Goal: Transaction & Acquisition: Purchase product/service

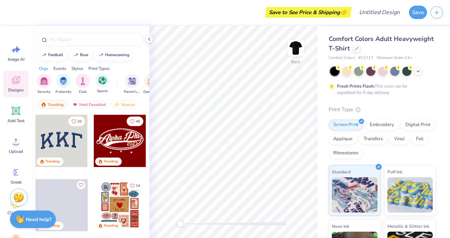
click at [109, 86] on div "Sports" at bounding box center [102, 83] width 14 height 21
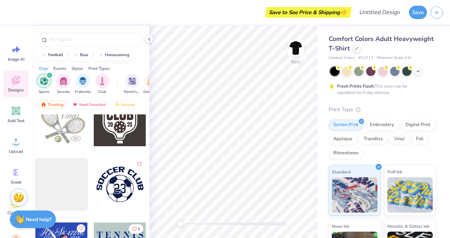
scroll to position [400, 0]
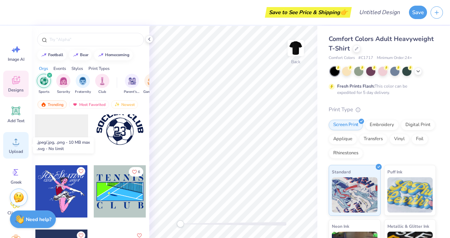
click at [20, 141] on icon at bounding box center [16, 141] width 11 height 11
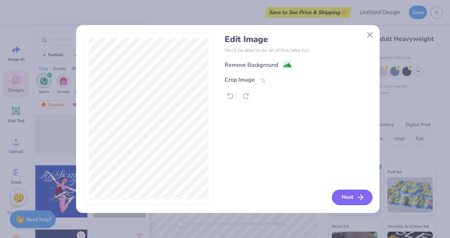
click at [338, 199] on button "Next" at bounding box center [352, 198] width 41 height 16
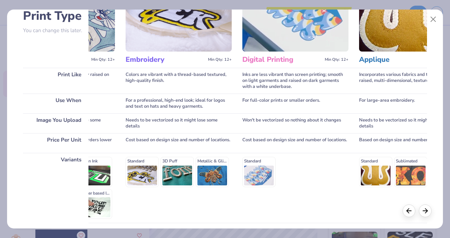
scroll to position [86, 0]
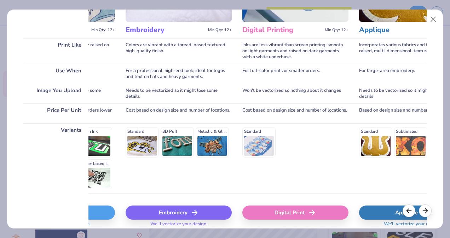
click at [306, 215] on div "Digital Print" at bounding box center [295, 213] width 106 height 14
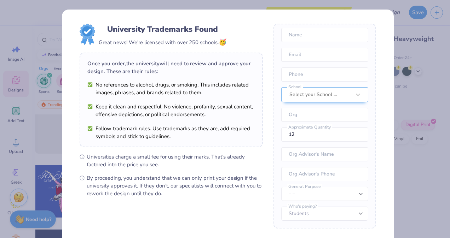
scroll to position [69, 0]
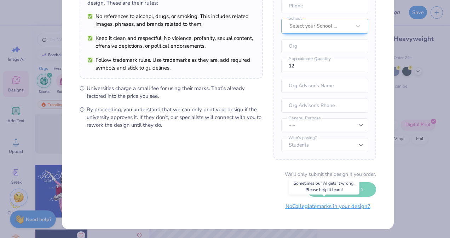
click at [319, 206] on button "No Collegiate marks in your design?" at bounding box center [327, 206] width 97 height 14
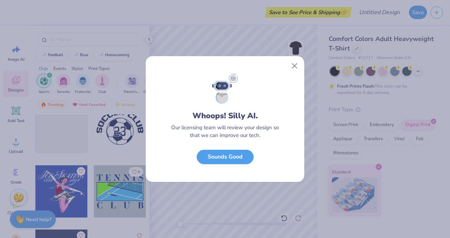
scroll to position [0, 0]
click at [299, 66] on button "Close" at bounding box center [294, 65] width 13 height 13
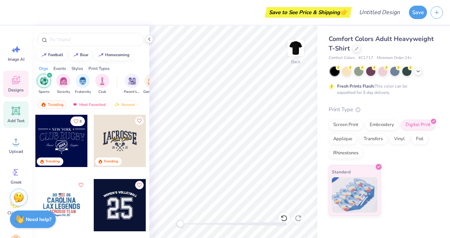
click at [19, 112] on icon at bounding box center [16, 111] width 7 height 7
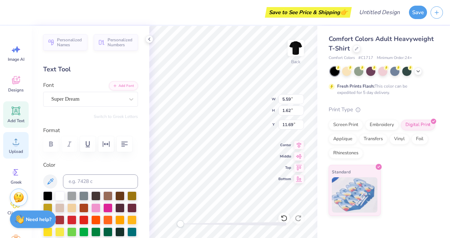
click at [17, 150] on span "Upload" at bounding box center [16, 152] width 14 height 6
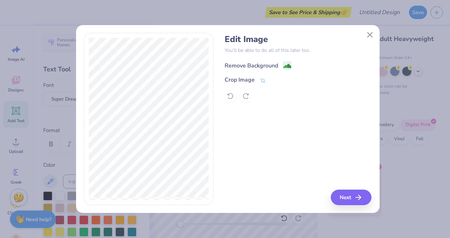
click at [285, 63] on image at bounding box center [287, 66] width 8 height 8
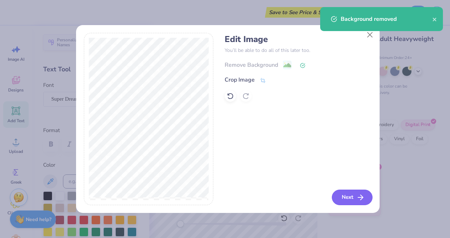
click at [341, 194] on button "Next" at bounding box center [352, 198] width 41 height 16
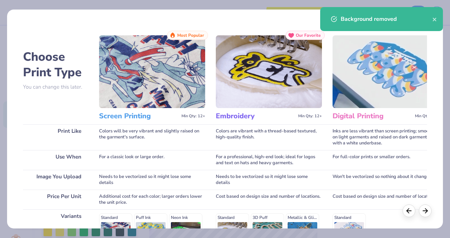
scroll to position [114, 0]
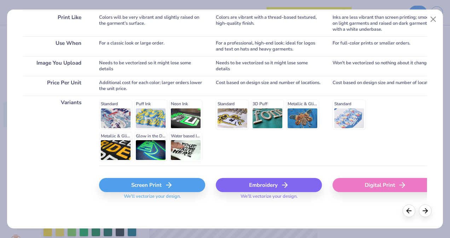
click at [356, 187] on div "Digital Print" at bounding box center [385, 185] width 106 height 14
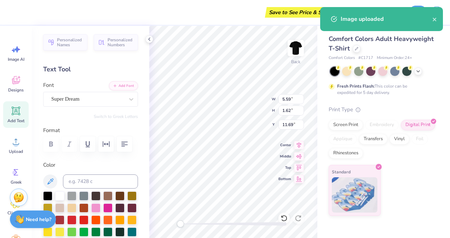
type input "14.17"
type input "10.83"
type input "7.09"
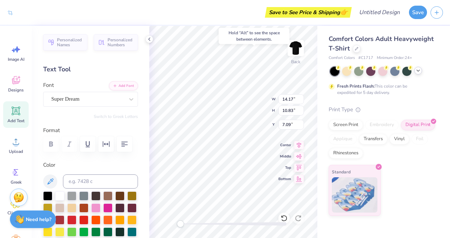
click at [415, 74] on div at bounding box center [383, 71] width 106 height 9
click at [419, 71] on icon at bounding box center [418, 71] width 6 height 6
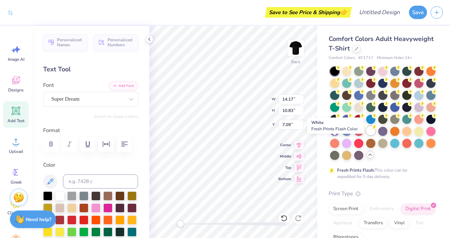
click at [366, 135] on div at bounding box center [370, 130] width 9 height 9
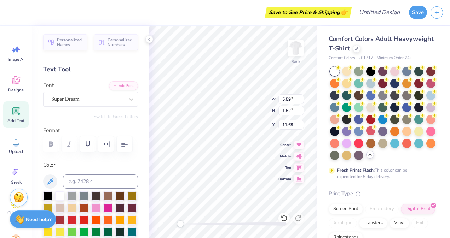
scroll to position [6, 1]
type input "14.17"
type input "10.83"
type input "0.50"
type input "5.97"
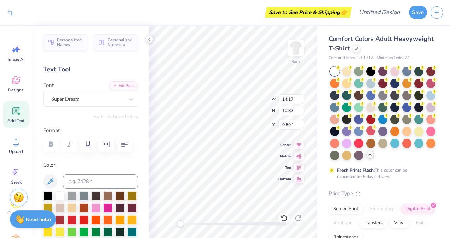
type input "4.56"
type input "6.76"
type input "5.98"
type input "4.57"
type input "4.07"
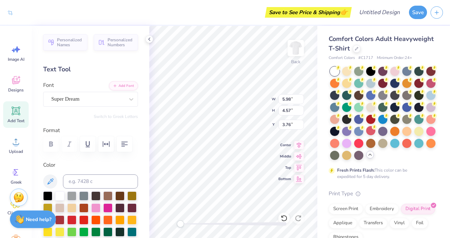
type input "3.11"
type input "5.59"
type input "1.62"
type input "18.00"
type textarea "E"
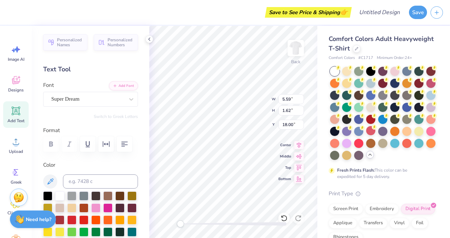
type textarea "r"
type textarea "RHODE ISLAND"
click at [426, 99] on div at bounding box center [430, 94] width 9 height 9
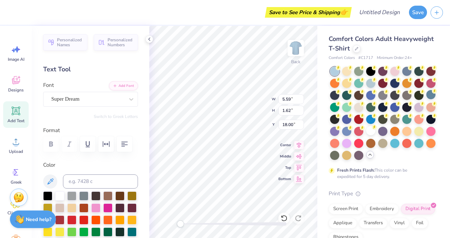
type input "14.17"
type input "1.53"
type input "18.04"
click at [375, 119] on div at bounding box center [370, 118] width 9 height 9
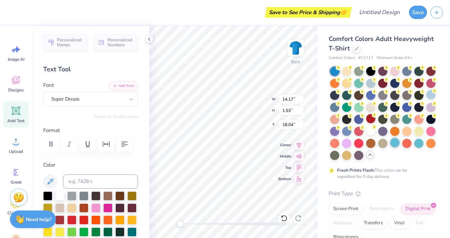
click at [390, 147] on div at bounding box center [394, 142] width 9 height 9
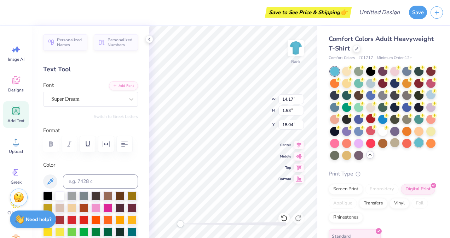
click at [414, 147] on div at bounding box center [418, 142] width 9 height 9
click at [378, 135] on div at bounding box center [382, 130] width 9 height 9
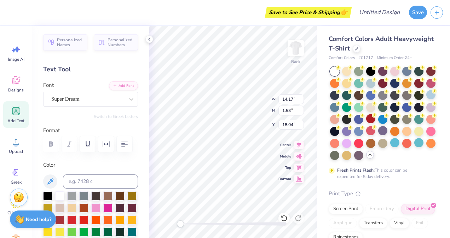
click at [334, 69] on div at bounding box center [334, 71] width 9 height 9
click at [333, 69] on div at bounding box center [334, 71] width 9 height 9
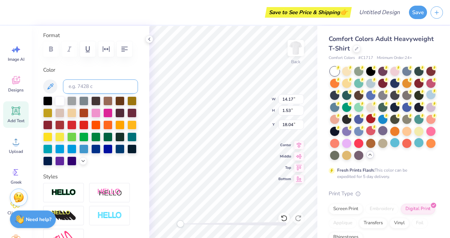
scroll to position [95, 0]
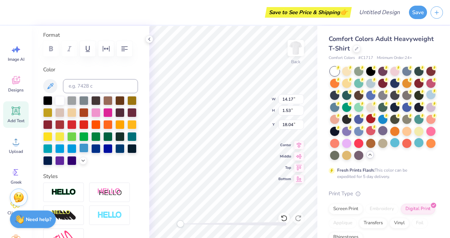
click at [79, 153] on div at bounding box center [83, 148] width 9 height 9
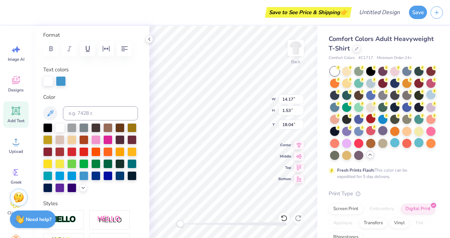
scroll to position [6, 1]
click at [64, 174] on div at bounding box center [59, 175] width 9 height 9
click at [76, 174] on div at bounding box center [71, 175] width 9 height 9
click at [79, 180] on div at bounding box center [83, 175] width 9 height 9
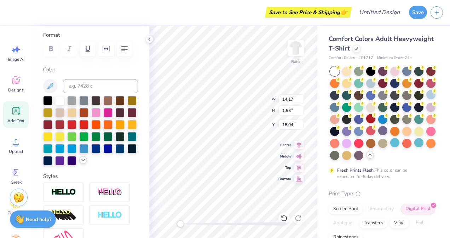
click at [80, 163] on icon at bounding box center [83, 160] width 6 height 6
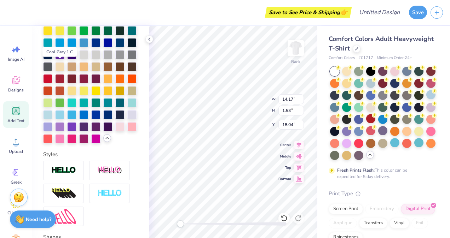
scroll to position [202, 0]
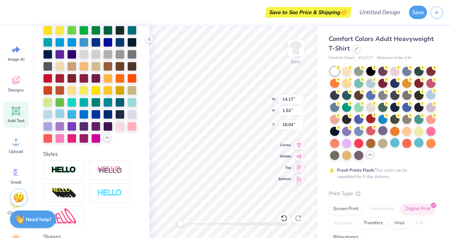
click at [64, 118] on div at bounding box center [59, 113] width 9 height 9
click at [76, 118] on div at bounding box center [71, 113] width 9 height 9
click at [64, 118] on div at bounding box center [59, 113] width 9 height 9
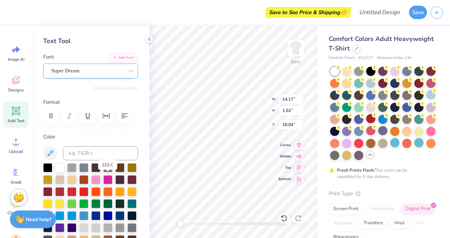
scroll to position [28, 0]
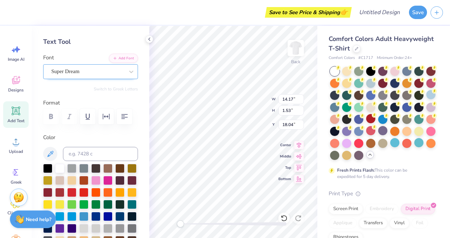
click at [81, 71] on div "Super Dream" at bounding box center [88, 71] width 74 height 11
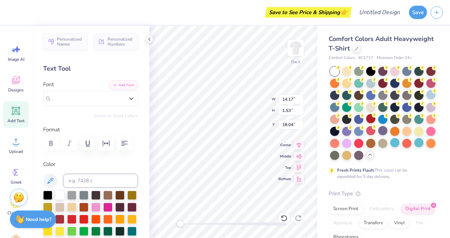
scroll to position [0, 0]
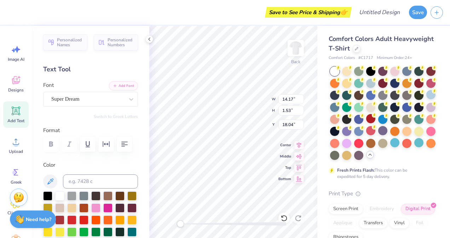
click at [69, 69] on div "Text Tool" at bounding box center [90, 70] width 95 height 10
click at [82, 95] on div "Super Dream" at bounding box center [88, 99] width 74 height 11
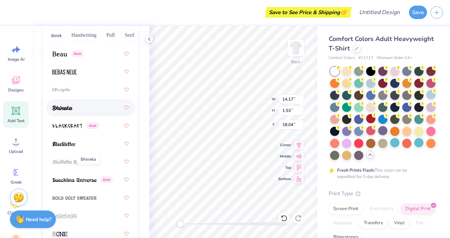
scroll to position [401, 0]
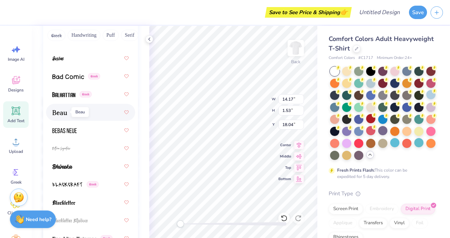
click at [64, 110] on img at bounding box center [59, 112] width 15 height 5
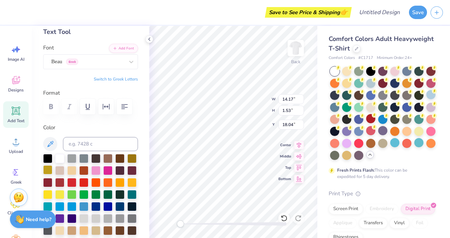
scroll to position [37, 0]
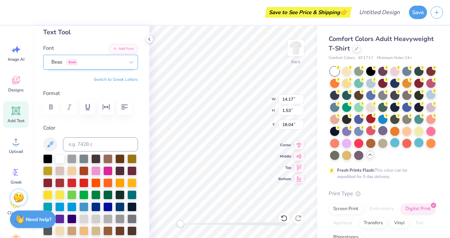
click at [74, 63] on div "Beau Greek" at bounding box center [88, 62] width 74 height 11
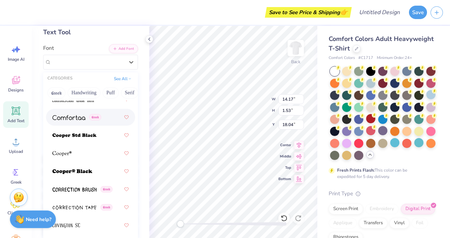
scroll to position [1484, 0]
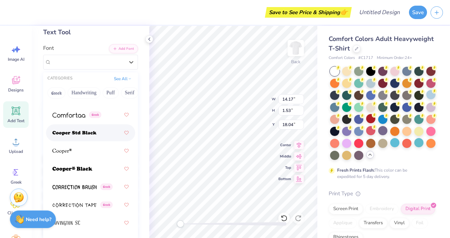
click at [68, 139] on div at bounding box center [90, 133] width 76 height 13
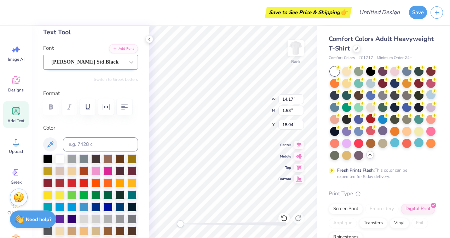
click at [80, 65] on div "[PERSON_NAME] Std Black" at bounding box center [88, 62] width 74 height 11
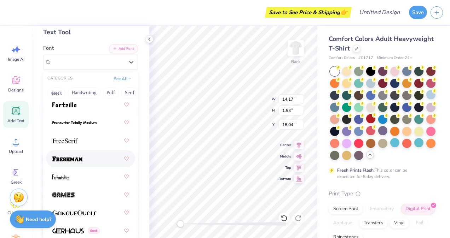
scroll to position [2195, 0]
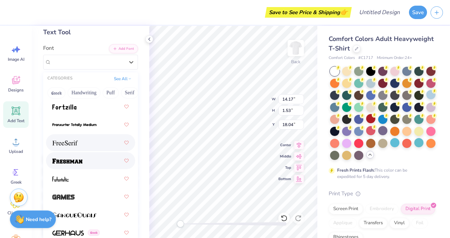
click at [80, 159] on img at bounding box center [67, 161] width 30 height 5
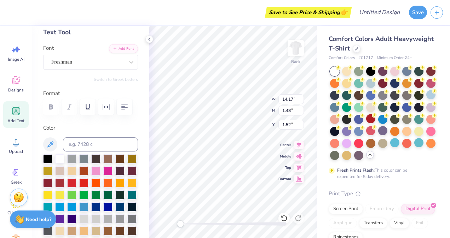
type input "1.52"
type input "8.82"
type input "0.92"
type input "4.07"
type input "3.11"
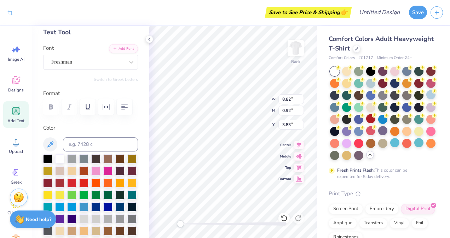
type input "3.83"
type input "8.82"
type input "0.92"
type input "2.08"
type input "7.94"
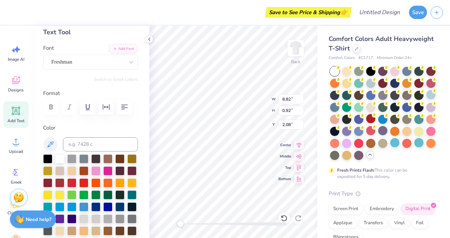
type input "0.83"
type input "3.47"
type input "2.65"
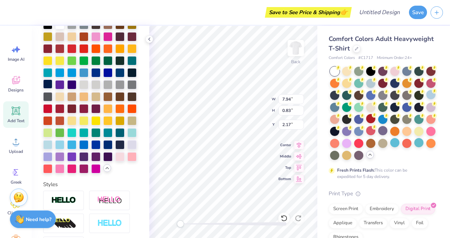
scroll to position [159, 0]
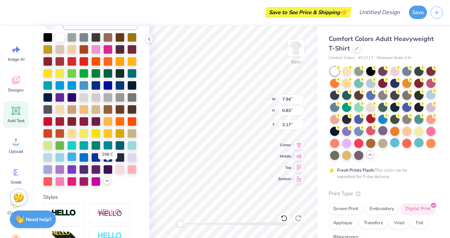
click at [76, 162] on div at bounding box center [71, 156] width 9 height 9
click at [22, 114] on div "Add Text" at bounding box center [15, 114] width 25 height 27
type textarea "T"
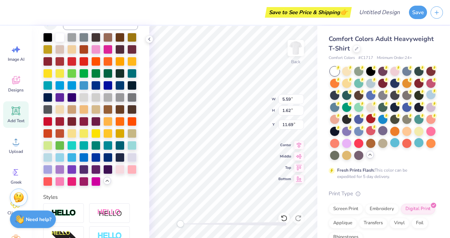
type textarea "INTAMURAL VOLLEYBALL"
click at [147, 148] on div "Save to See Price & Shipping 👉 Design Title Save Image AI Designs Add Text Uplo…" at bounding box center [225, 119] width 450 height 238
click at [76, 162] on div at bounding box center [71, 156] width 9 height 9
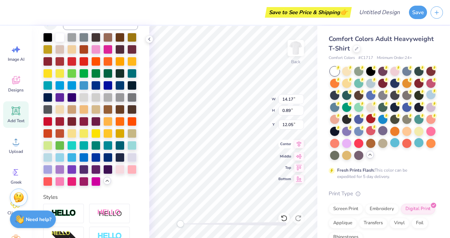
type input "11.70"
type input "0.73"
type input "10.84"
click at [76, 162] on div at bounding box center [71, 156] width 9 height 9
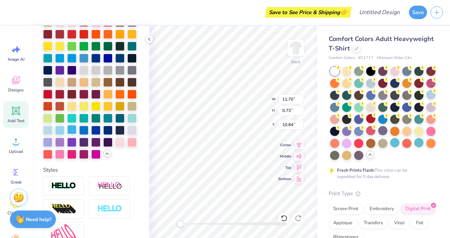
scroll to position [159, 0]
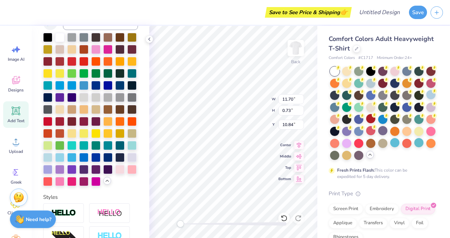
click at [142, 153] on div "Personalized Names Personalized Numbers Text Tool Add Font Font Super Dream Swi…" at bounding box center [90, 132] width 117 height 212
type input "6.33"
type input "0.66"
type input "3.47"
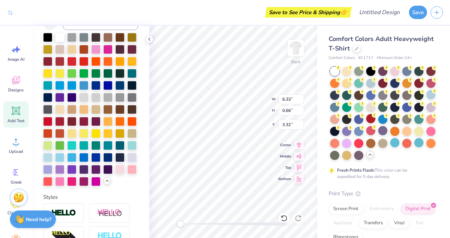
type input "2.65"
type input "3.32"
type input "3.11"
type input "2.38"
type input "3.29"
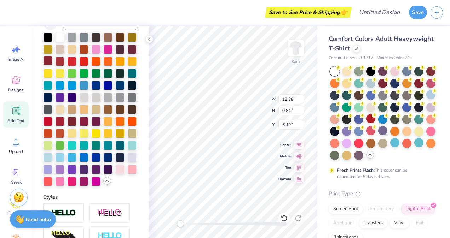
scroll to position [0, 0]
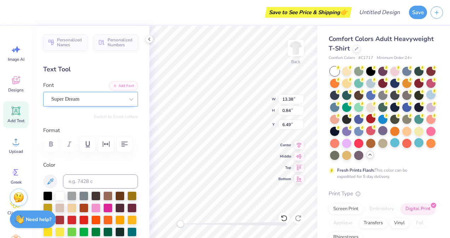
click at [86, 93] on div "Super Dream" at bounding box center [90, 99] width 95 height 15
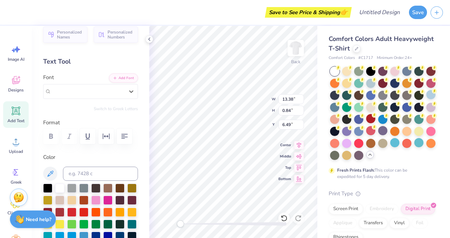
scroll to position [8, 0]
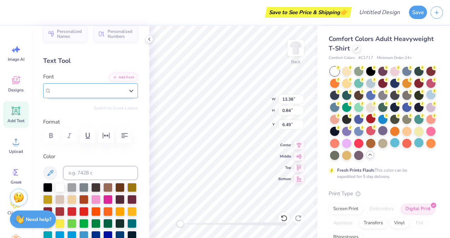
click at [85, 95] on div "Super Dream" at bounding box center [88, 90] width 74 height 11
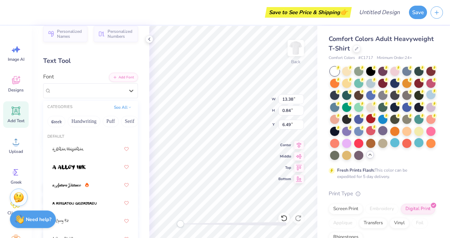
click at [60, 114] on div "Greek Handwriting Puff Serif Bold Calligraphy Retro Sans Serif Minimal Fantasy …" at bounding box center [90, 122] width 95 height 16
click at [58, 117] on button "Greek" at bounding box center [56, 121] width 18 height 11
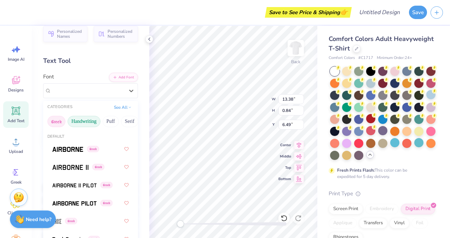
click at [79, 120] on button "Handwriting" at bounding box center [84, 121] width 33 height 11
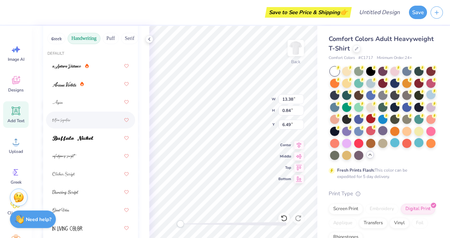
scroll to position [8, 0]
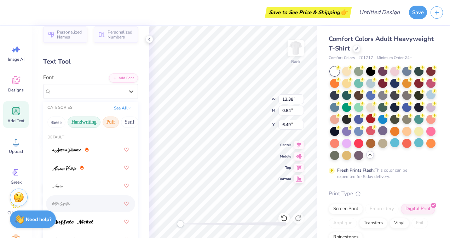
click at [111, 117] on button "Puff" at bounding box center [111, 122] width 16 height 11
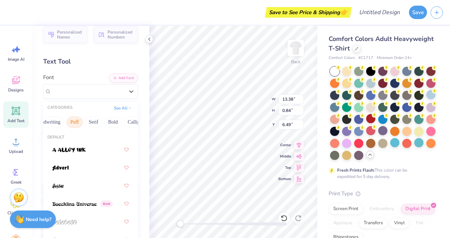
scroll to position [0, 43]
click at [87, 125] on button "Serif" at bounding box center [86, 122] width 17 height 11
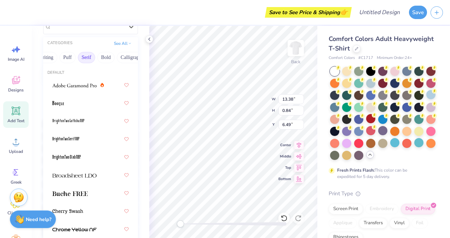
scroll to position [81, 0]
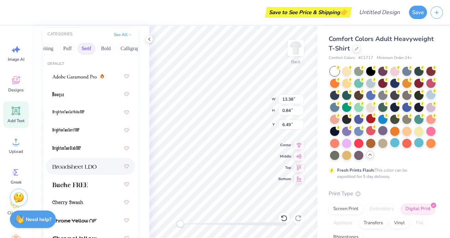
click at [80, 166] on img at bounding box center [74, 166] width 44 height 5
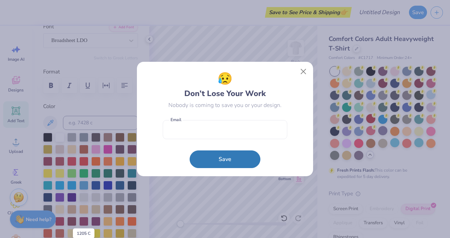
scroll to position [56, 0]
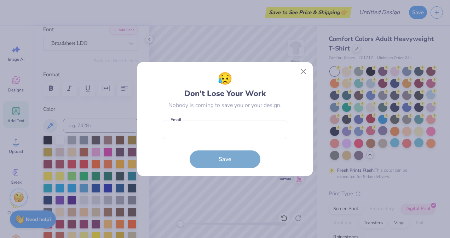
click at [296, 72] on div "😥 Don’t Lose Your Work Nobody is coming to save you or your design. Email is a …" at bounding box center [225, 119] width 160 height 99
click at [299, 73] on button "Close" at bounding box center [303, 71] width 13 height 13
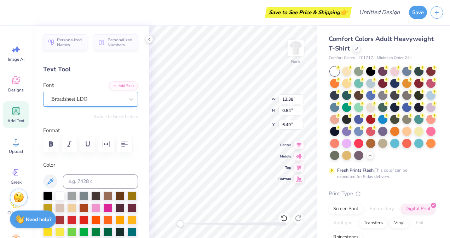
click at [86, 96] on div "Broadsheet LDO" at bounding box center [88, 99] width 74 height 11
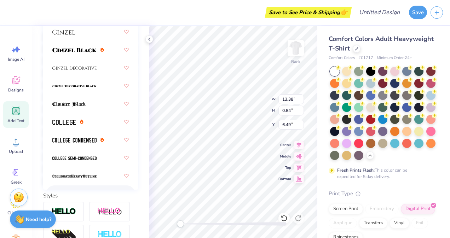
scroll to position [151, 0]
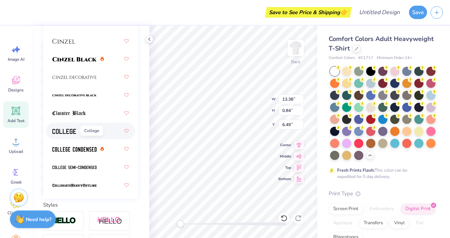
click at [62, 129] on img at bounding box center [64, 131] width 24 height 5
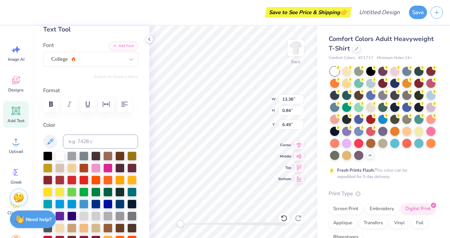
scroll to position [0, 0]
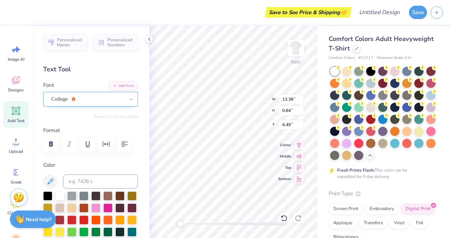
click at [88, 98] on div "College" at bounding box center [88, 99] width 74 height 11
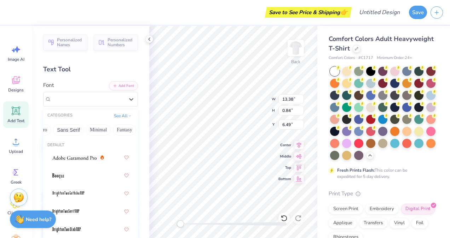
scroll to position [0, 163]
click at [65, 128] on button "Sans Serif" at bounding box center [66, 129] width 31 height 11
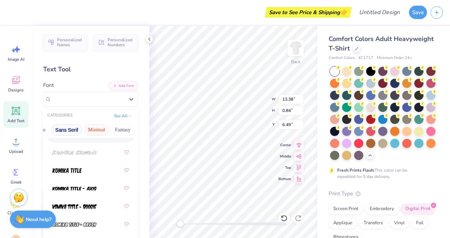
scroll to position [0, 202]
click at [86, 131] on button "Fantasy" at bounding box center [82, 129] width 23 height 11
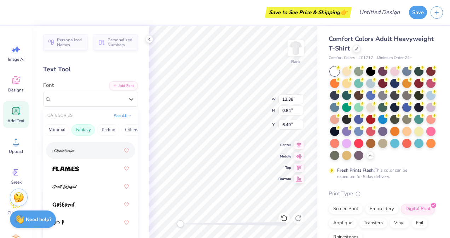
scroll to position [0, 0]
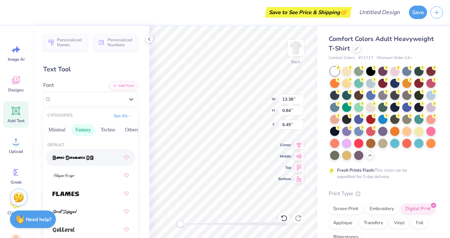
click at [117, 127] on div "Greek Handwriting Puff Serif Bold Calligraphy Retro Sans Serif Minimal Fantasy …" at bounding box center [90, 130] width 95 height 16
click at [106, 130] on button "Techno" at bounding box center [108, 129] width 22 height 11
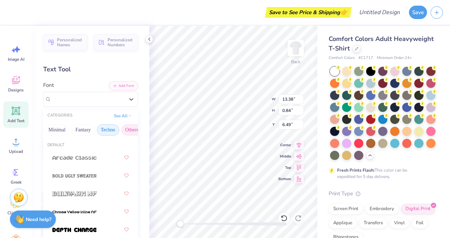
click at [127, 130] on button "Others" at bounding box center [131, 129] width 21 height 11
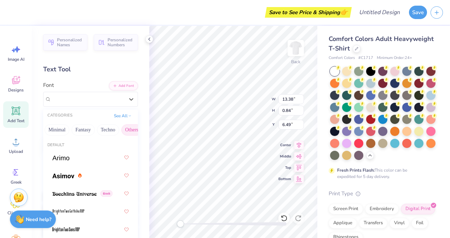
scroll to position [0, 213]
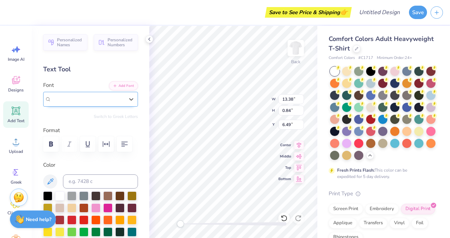
click at [115, 95] on div "College" at bounding box center [87, 99] width 73 height 8
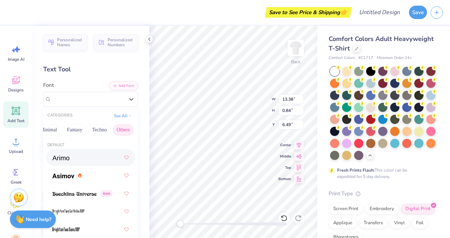
click at [116, 132] on button "Others" at bounding box center [123, 129] width 21 height 11
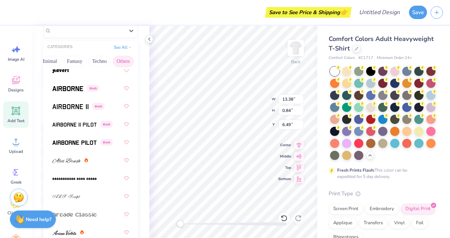
scroll to position [163, 0]
click at [62, 103] on span at bounding box center [70, 106] width 36 height 7
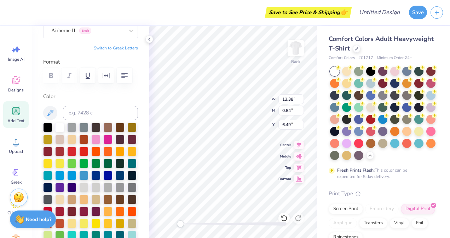
scroll to position [48, 0]
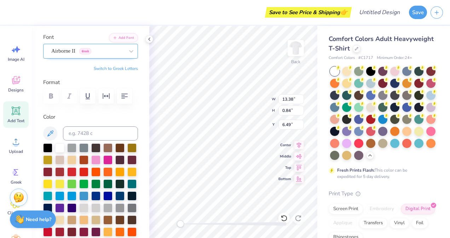
click at [90, 52] on div "Airborne II Greek" at bounding box center [88, 51] width 74 height 11
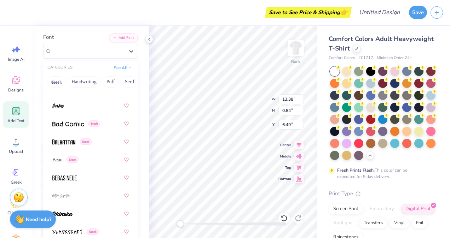
scroll to position [401, 0]
click at [78, 142] on div "Greek" at bounding box center [71, 141] width 39 height 7
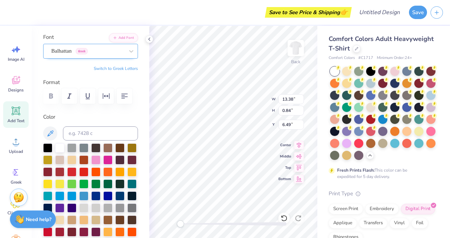
click at [80, 44] on div "Balhattan Greek" at bounding box center [90, 51] width 95 height 15
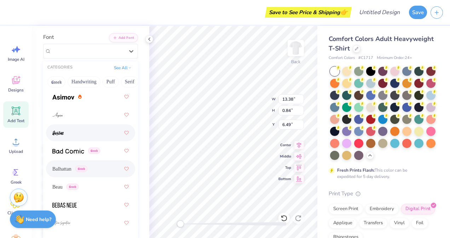
scroll to position [284, 0]
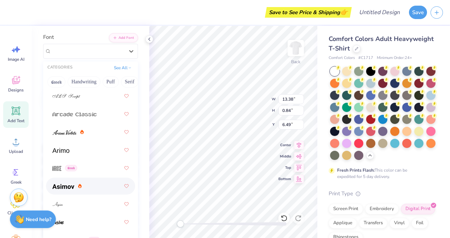
click at [70, 191] on div at bounding box center [90, 186] width 76 height 13
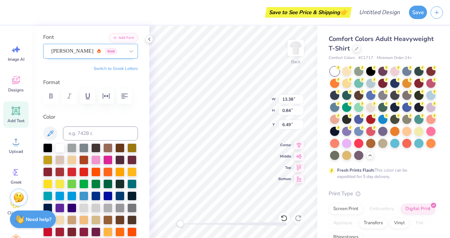
click at [74, 52] on div "[PERSON_NAME] Greek" at bounding box center [88, 51] width 74 height 11
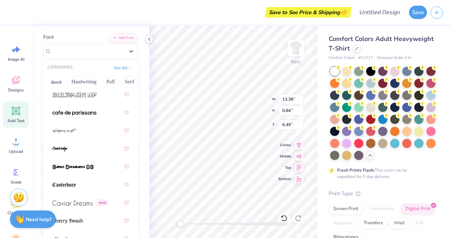
scroll to position [981, 0]
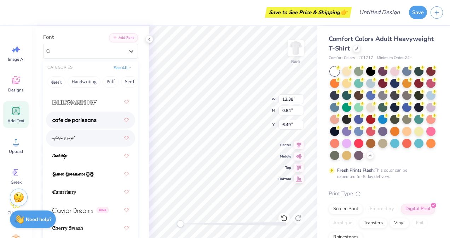
click at [78, 126] on div at bounding box center [90, 120] width 76 height 13
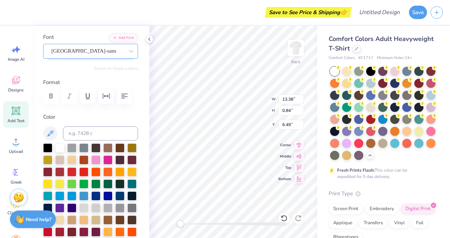
click at [81, 56] on div "[GEOGRAPHIC_DATA]-sans" at bounding box center [90, 51] width 95 height 15
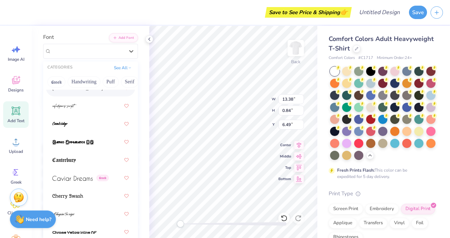
scroll to position [1134, 0]
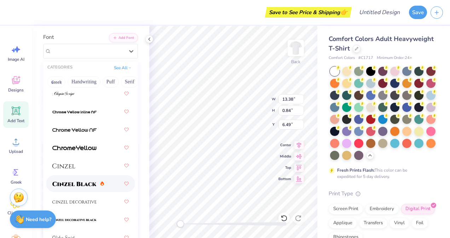
click at [76, 184] on img at bounding box center [74, 184] width 44 height 5
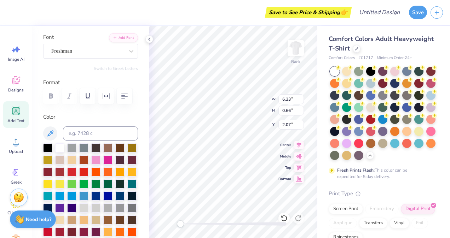
type input "14.17"
type input "0.77"
type input "6.26"
click at [248, 109] on div "Back W 14.17 14.17 " H 0.77 0.77 " Y 6.26 6.26 " Center [GEOGRAPHIC_DATA]" at bounding box center [233, 132] width 168 height 212
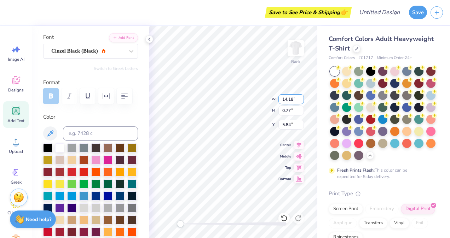
click at [300, 98] on input "14.18" at bounding box center [290, 99] width 25 height 10
click at [300, 98] on input "14.19" at bounding box center [290, 99] width 25 height 10
click at [300, 98] on input "14.2" at bounding box center [290, 99] width 25 height 10
click at [300, 98] on input "14.21" at bounding box center [290, 99] width 25 height 10
type input "14.22"
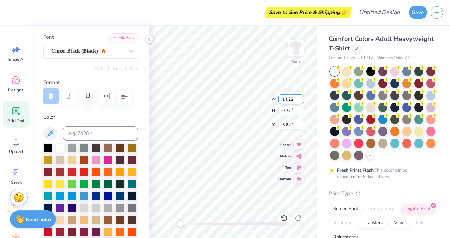
click at [300, 98] on input "14.22" at bounding box center [290, 99] width 25 height 10
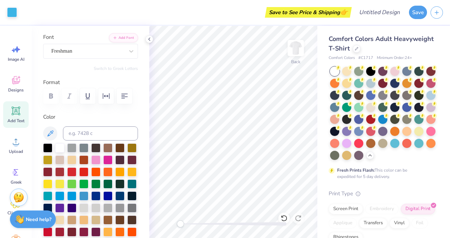
click at [320, 76] on div "Comfort Colors Adult Heavyweight T-Shirt Comfort Colors # C1717 Minimum Order: …" at bounding box center [383, 163] width 133 height 274
click at [147, 38] on icon at bounding box center [149, 39] width 6 height 6
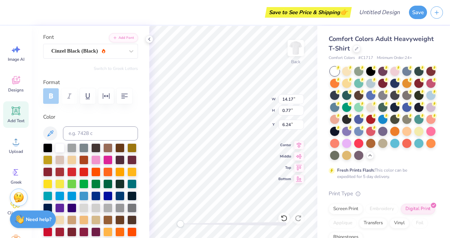
scroll to position [6, 1]
type textarea "INTRAMURAL VOLLEYBALL"
click at [150, 37] on icon at bounding box center [149, 39] width 6 height 6
click at [148, 37] on icon at bounding box center [149, 39] width 6 height 6
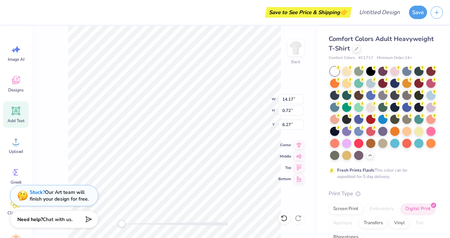
click at [281, 70] on div "Back W 14.17 14.17 " H 0.72 0.72 " Y 6.27 6.27 " Center Middle Top Bottom" at bounding box center [174, 132] width 285 height 212
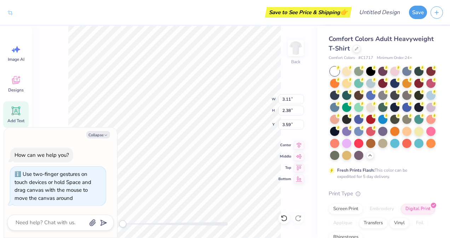
type textarea "x"
type input "14.17"
type input "0.72"
type input "6.27"
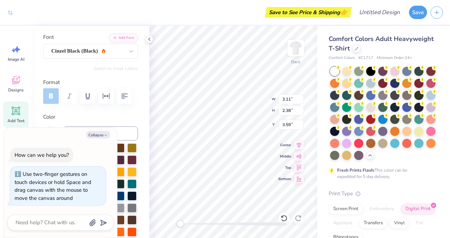
type textarea "x"
type input "14.17"
type input "0.72"
type input "6.27"
type textarea "x"
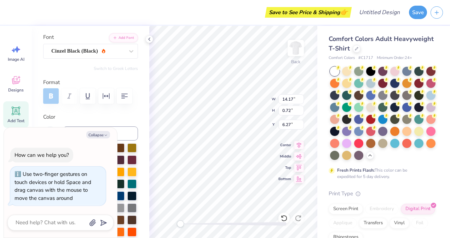
type input "3.11"
type input "2.38"
type input "3.59"
type textarea "x"
type input "3.72"
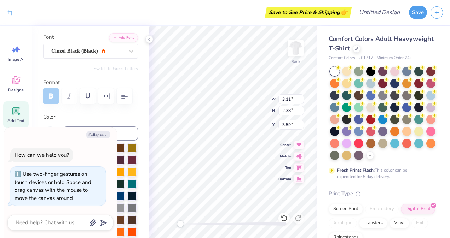
type input "2.84"
click at [150, 39] on icon at bounding box center [149, 39] width 6 height 6
click at [151, 37] on icon at bounding box center [149, 39] width 6 height 6
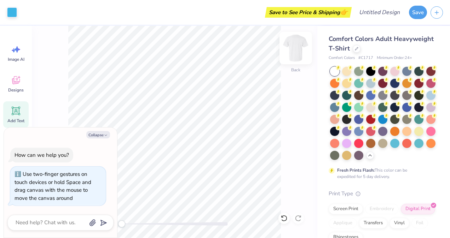
click at [301, 43] on img at bounding box center [295, 48] width 28 height 28
click at [301, 43] on img at bounding box center [295, 48] width 14 height 14
type textarea "x"
click at [335, 69] on icon at bounding box center [337, 67] width 5 height 5
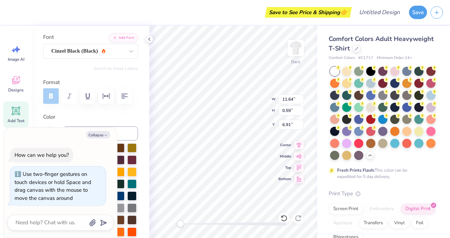
type textarea "x"
type input "12.06"
type input "0.61"
click at [408, 16] on div "Art colors Save to See Price & Shipping 👉 Design Title Save" at bounding box center [225, 12] width 450 height 25
click at [413, 14] on button "Save" at bounding box center [418, 11] width 18 height 13
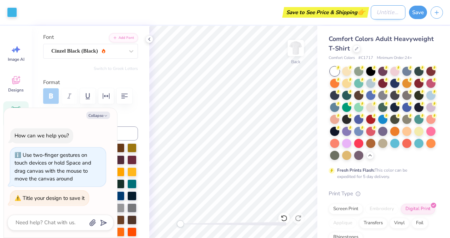
click at [383, 11] on input "Design Title" at bounding box center [387, 12] width 35 height 14
type textarea "x"
click at [383, 11] on input "Design Title" at bounding box center [387, 12] width 35 height 14
type input "H"
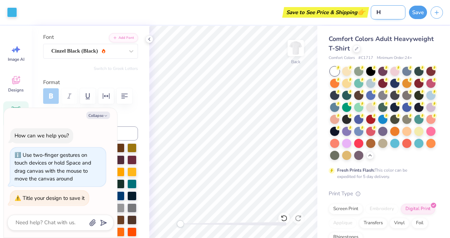
type textarea "x"
type input "w"
type textarea "x"
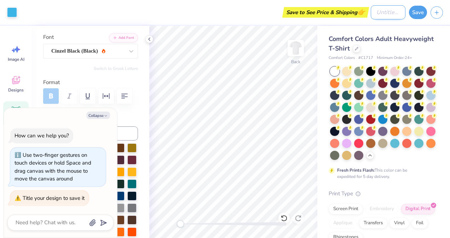
type input "e"
type textarea "x"
type input "eh"
type textarea "x"
type input "ehi"
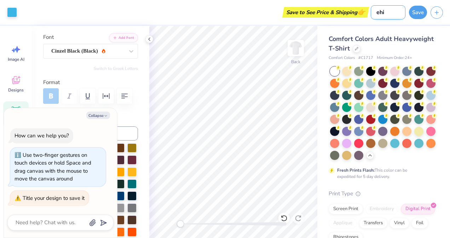
type textarea "x"
type input "eh"
type textarea "x"
type input "e"
type textarea "x"
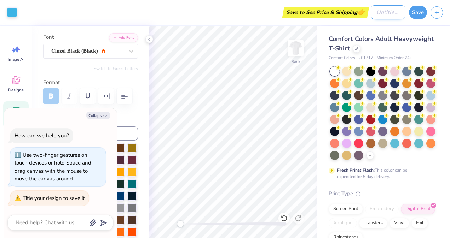
type textarea "x"
type input "w"
type textarea "x"
type input "wh"
type textarea "x"
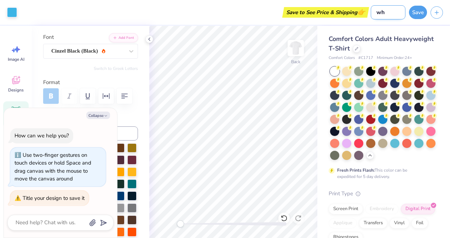
type input "whi"
type textarea "x"
type input "white -"
type textarea "x"
type input "white -"
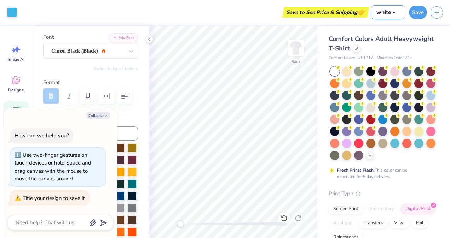
type textarea "x"
type input "white - r"
type textarea "x"
type input "white - ra"
type textarea "x"
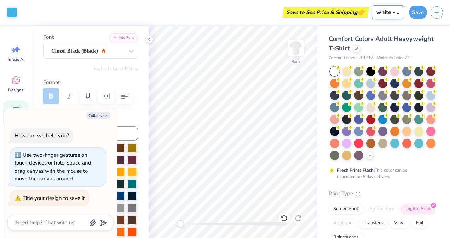
type input "white - ram"
type textarea "x"
type input "white - ram s"
type textarea "x"
type input "white - ram sh"
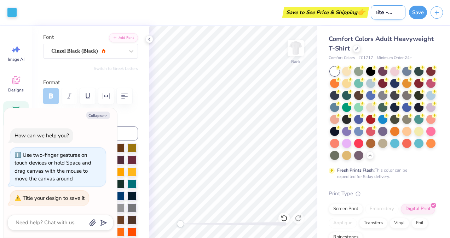
type textarea "x"
type input "white - ram shi"
type textarea "x"
type input "white - ram shir"
type textarea "x"
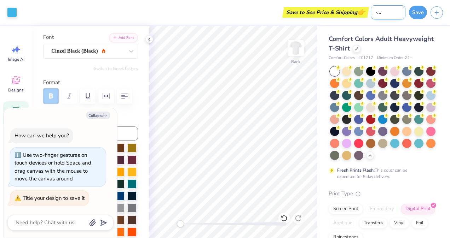
type input "white - ram shirt"
type textarea "x"
type input "white - ram shirt"
click at [417, 16] on button "Save" at bounding box center [418, 11] width 18 height 13
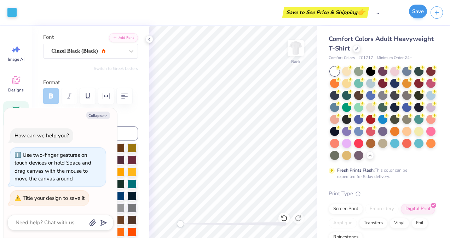
type textarea "x"
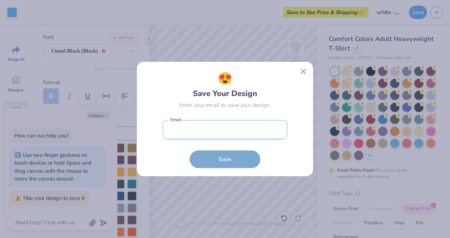
click at [245, 126] on input "email" at bounding box center [225, 129] width 124 height 19
type input "gibsonk895@gmail.com"
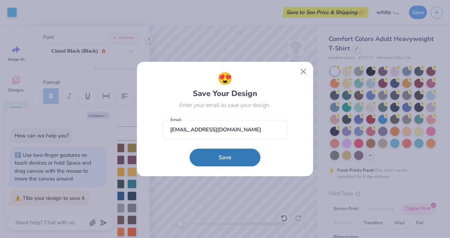
click at [218, 158] on button "Save" at bounding box center [224, 158] width 71 height 18
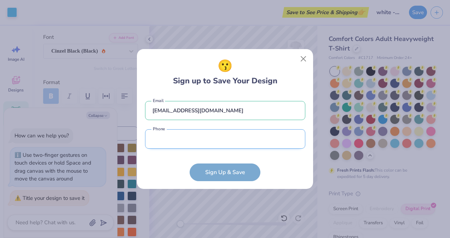
click at [220, 148] on input "tel" at bounding box center [225, 138] width 160 height 19
type input "(401) 258-5739"
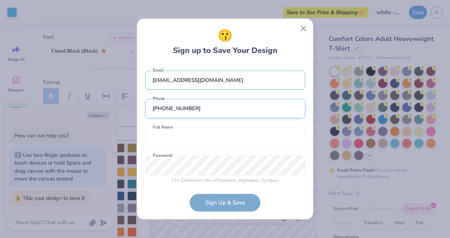
scroll to position [5, 0]
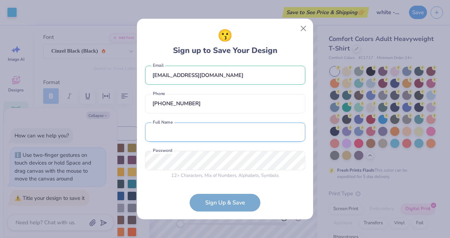
click at [199, 141] on input "text" at bounding box center [225, 132] width 160 height 19
type input "Katherine Isabelle Gibson"
click at [187, 128] on input "Katherine Isabelle Gibson" at bounding box center [225, 132] width 160 height 19
type textarea "x"
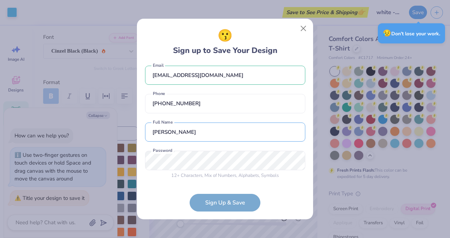
type input "Katherine Gibson"
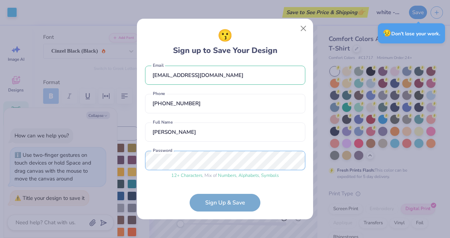
scroll to position [32, 0]
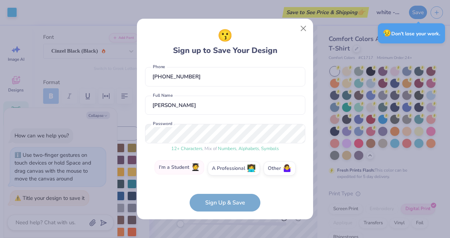
click at [181, 171] on label "I'm a Student 🧑‍🎓" at bounding box center [178, 167] width 49 height 14
click at [223, 200] on input "I'm a Student 🧑‍🎓" at bounding box center [225, 202] width 5 height 5
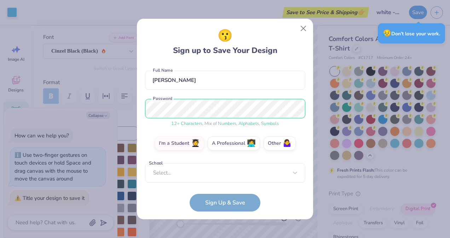
click at [194, 182] on form "gibsonk895@gmail.com Email (401) 258-5739 Phone Katherine Gibson Full Name 12 +…" at bounding box center [225, 138] width 160 height 148
click at [192, 176] on div "Select..." at bounding box center [225, 172] width 160 height 19
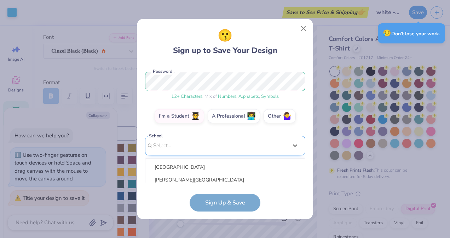
scroll to position [166, 0]
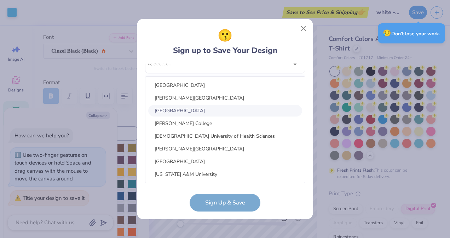
type textarea "x"
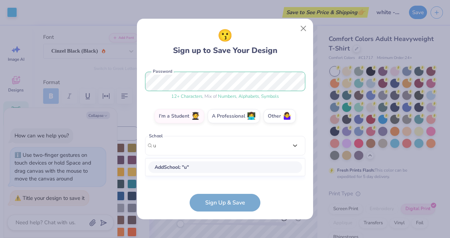
scroll to position [84, 0]
type input "university of rhode island"
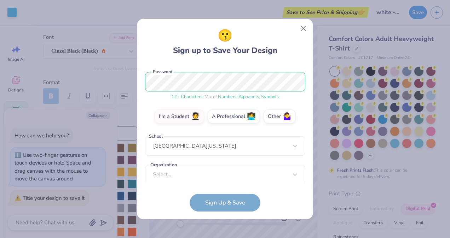
scroll to position [89, 0]
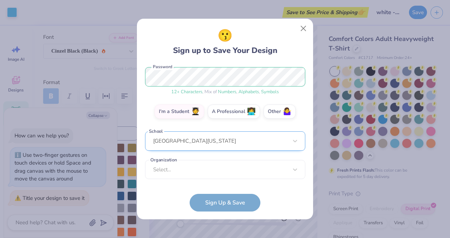
click at [183, 146] on div "university of rhode island" at bounding box center [225, 140] width 160 height 19
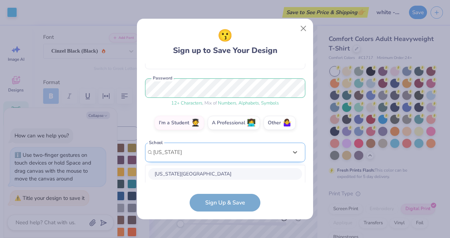
scroll to position [166, 0]
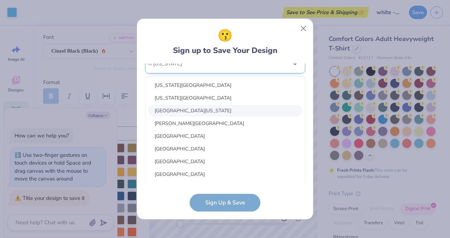
click at [217, 107] on div "University of Rhode Island" at bounding box center [225, 111] width 154 height 12
type input "rhode island"
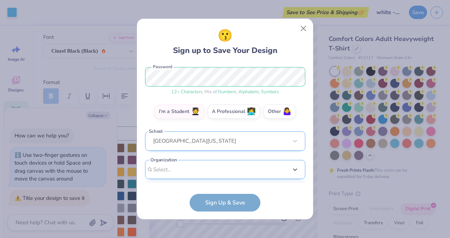
click at [230, 169] on div "option focused, 8 of 15. 15 results available. Use Up and Down to choose option…" at bounding box center [225, 224] width 160 height 129
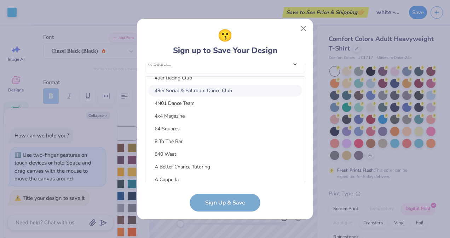
scroll to position [186, 0]
click at [165, 206] on form "gibsonk895@gmail.com Email (401) 258-5739 Phone Katherine Gibson Full Name 12 +…" at bounding box center [225, 138] width 160 height 148
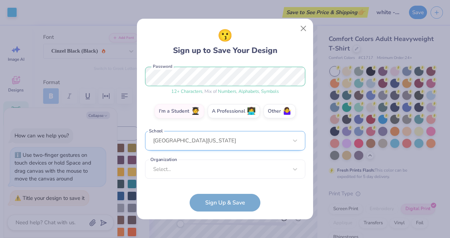
scroll to position [89, 0]
click at [209, 198] on form "gibsonk895@gmail.com Email (401) 258-5739 Phone Katherine Gibson Full Name 12 +…" at bounding box center [225, 138] width 160 height 148
click at [211, 199] on form "gibsonk895@gmail.com Email (401) 258-5739 Phone Katherine Gibson Full Name 12 +…" at bounding box center [225, 138] width 160 height 148
click at [227, 206] on form "gibsonk895@gmail.com Email (401) 258-5739 Phone Katherine Gibson Full Name 12 +…" at bounding box center [225, 138] width 160 height 148
click at [241, 171] on div "option focused, 8 of 30. 30 results available. Use Up and Down to choose option…" at bounding box center [225, 224] width 160 height 129
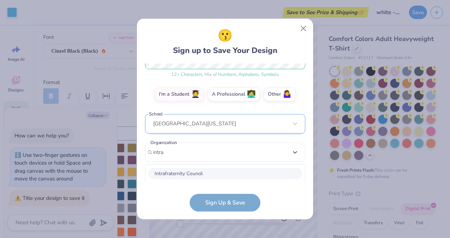
scroll to position [194, 0]
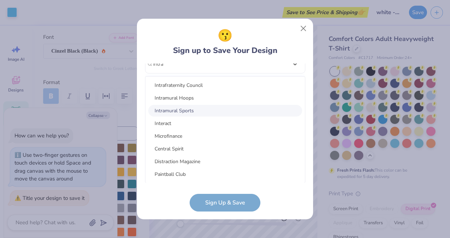
click at [195, 114] on div "Intramural Sports" at bounding box center [225, 111] width 154 height 12
type input "intra"
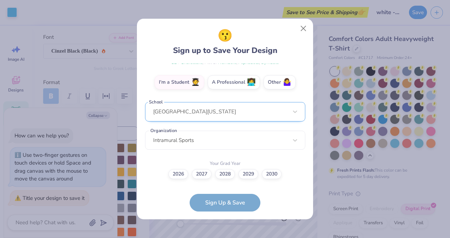
scroll to position [118, 0]
click at [233, 174] on label "2028" at bounding box center [225, 174] width 20 height 10
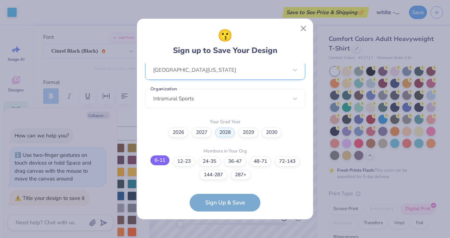
click at [159, 162] on label "6-11" at bounding box center [159, 161] width 19 height 10
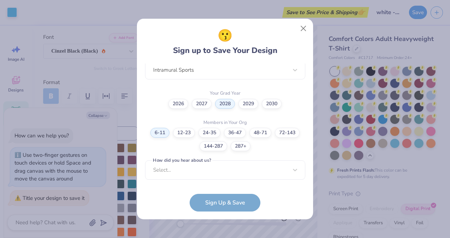
click at [159, 162] on label "How did you hear about us?" at bounding box center [182, 160] width 60 height 7
click at [165, 165] on div "Select..." at bounding box center [225, 169] width 160 height 19
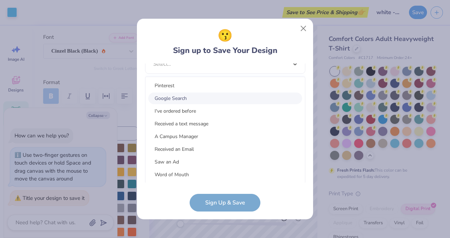
click at [180, 103] on div "Google Search" at bounding box center [225, 99] width 154 height 12
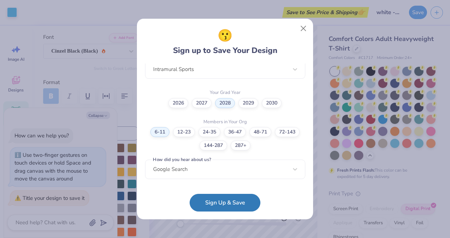
scroll to position [188, 0]
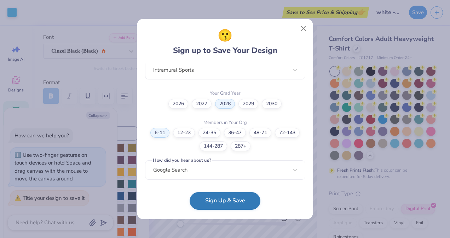
click at [219, 209] on button "Sign Up & Save" at bounding box center [224, 201] width 71 height 18
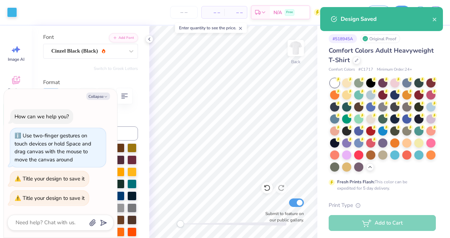
click at [437, 21] on div "Design Saved" at bounding box center [381, 19] width 123 height 24
click at [433, 17] on icon "close" at bounding box center [434, 20] width 5 height 6
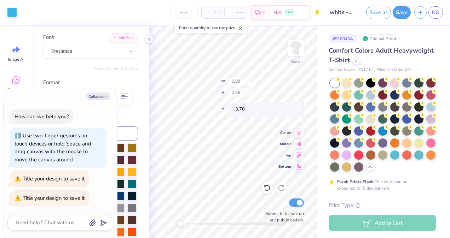
click at [252, 84] on div "Back W 3.09 H 2.36 Y 3.70 Center Middle Top Bottom Submit to feature on our pub…" at bounding box center [233, 132] width 168 height 212
type textarea "x"
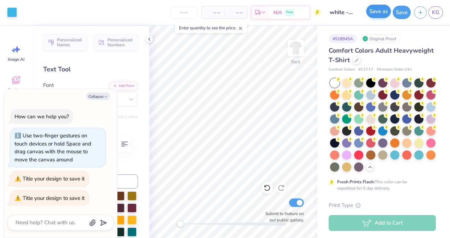
scroll to position [48, 0]
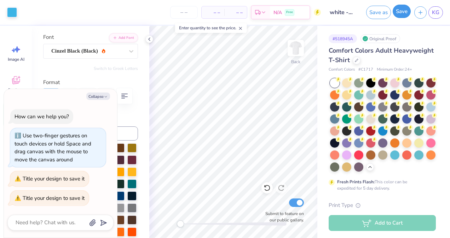
click at [398, 16] on button "Save" at bounding box center [401, 11] width 18 height 13
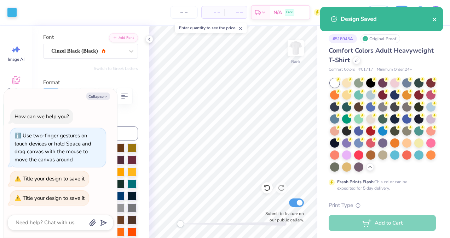
click at [436, 19] on icon "close" at bounding box center [434, 20] width 5 height 6
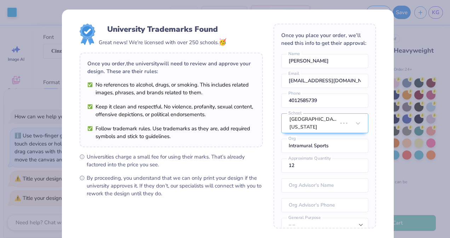
type textarea "x"
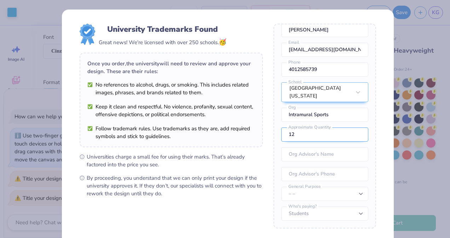
click at [326, 135] on input "12" at bounding box center [324, 135] width 87 height 14
type input "1"
type textarea "x"
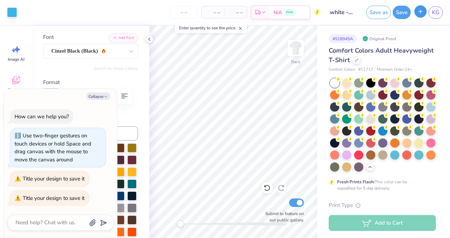
click at [419, 14] on button "button" at bounding box center [420, 11] width 12 height 12
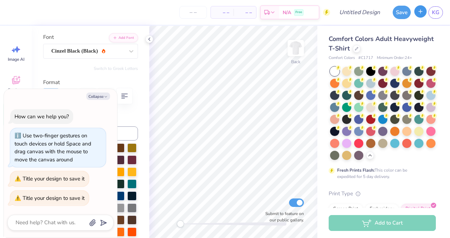
type textarea "x"
click at [371, 13] on input "Design Title" at bounding box center [368, 12] width 35 height 14
type input "B"
type textarea "x"
type input "BL"
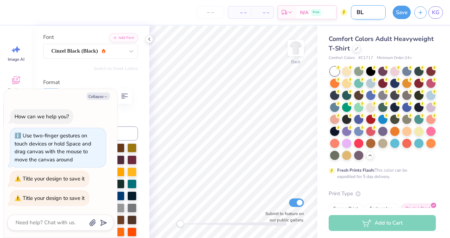
type textarea "x"
type input "BLA"
type textarea "x"
type input "BLACK"
type textarea "x"
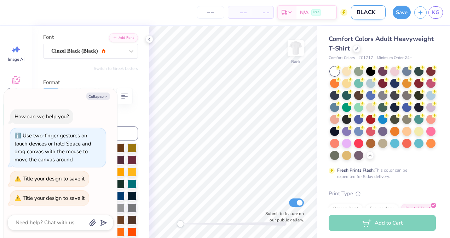
type input "BLACK"
type textarea "x"
type input "BLACK 0"
type textarea "x"
type input "BLACK 0"
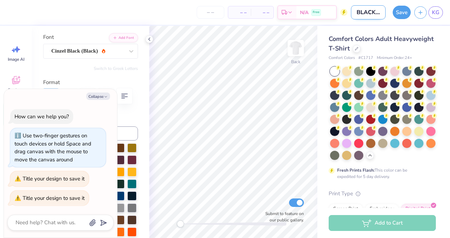
type textarea "x"
type input "BLACK 0 r"
type textarea "x"
type input "BLACK 0 ram"
type textarea "x"
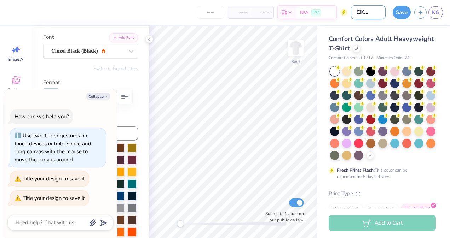
type input "BLACK 0 ram"
type textarea "x"
type input "BLACK 0 ram"
type textarea "x"
type input "BLACK 0 ra"
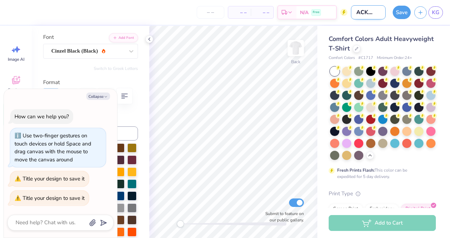
type textarea "x"
type input "BLACK 0 r"
type textarea "x"
type input "BLACK 0"
type textarea "x"
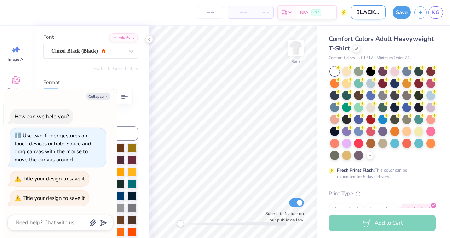
type input "BLACK 0"
type textarea "x"
type input "BLACK 0-"
type textarea "x"
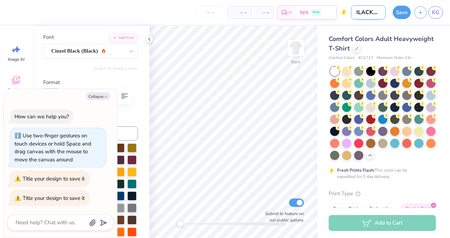
type input "BLACK 0"
type textarea "x"
type input "BLACK"
type textarea "x"
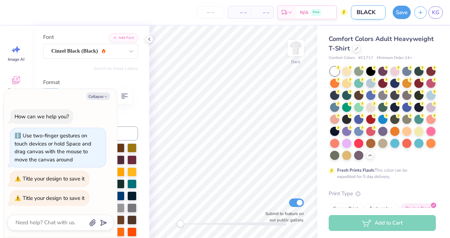
type input "BLACK -"
type textarea "x"
type input "BLACK -"
type textarea "x"
type input "BLACK - r"
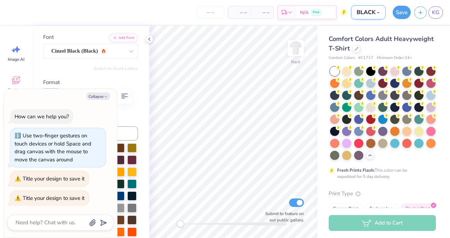
type textarea "x"
type input "BLACK - ra"
type textarea "x"
type input "BLACK - ram"
type textarea "x"
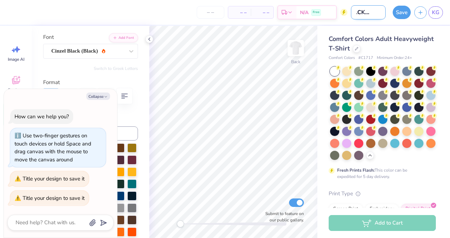
type input "BLACK - ram"
type textarea "x"
type input "BLACK - ram s"
type textarea "x"
type input "BLACK - ram sh"
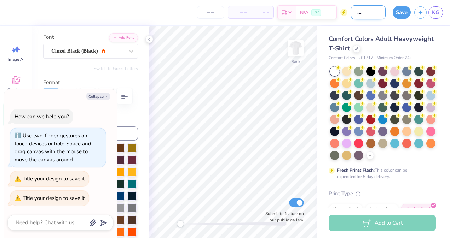
type textarea "x"
type input "BLACK - ram shi"
type textarea "x"
type input "BLACK - ram shir"
type textarea "x"
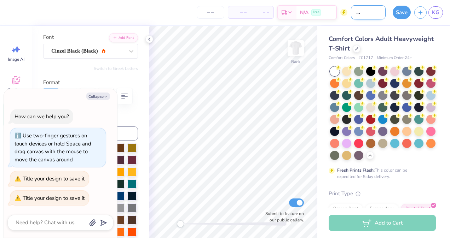
type input "BLACK - ram shirt"
click at [368, 69] on div at bounding box center [370, 70] width 9 height 9
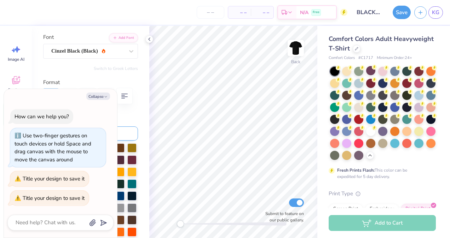
click at [125, 129] on input at bounding box center [100, 134] width 75 height 14
click at [94, 98] on button "Collapse" at bounding box center [98, 96] width 24 height 7
type textarea "x"
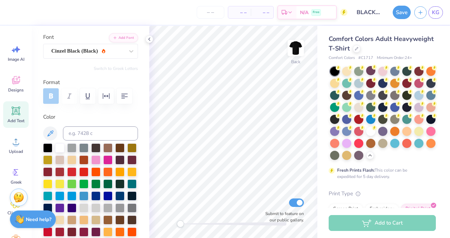
click at [15, 114] on icon at bounding box center [16, 111] width 8 height 8
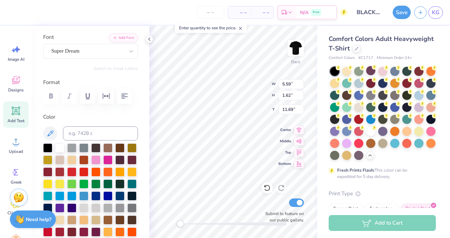
scroll to position [6, 4]
type textarea "INTRAMURAL VOLLEYBALL"
click at [18, 140] on icon at bounding box center [16, 141] width 11 height 11
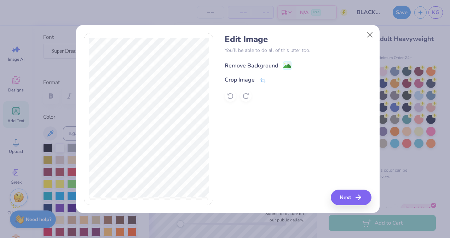
click at [233, 64] on div "Remove Background" at bounding box center [250, 66] width 53 height 8
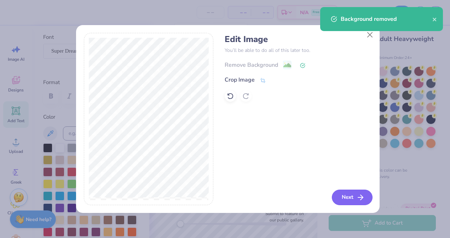
click at [365, 196] on button "Next" at bounding box center [352, 198] width 41 height 16
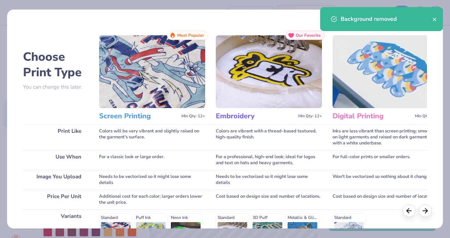
scroll to position [114, 0]
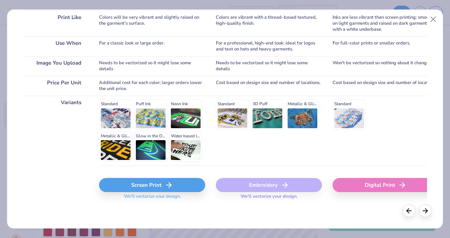
click at [372, 185] on div "Digital Print" at bounding box center [385, 185] width 106 height 14
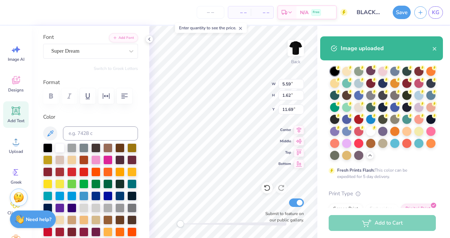
type input "6.51"
type input "8.24"
type input "8.38"
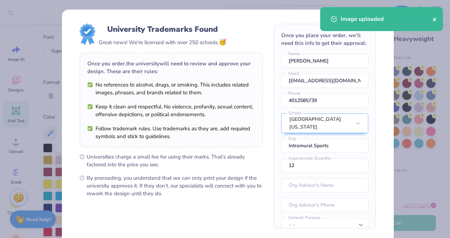
click at [433, 21] on icon "close" at bounding box center [434, 20] width 4 height 4
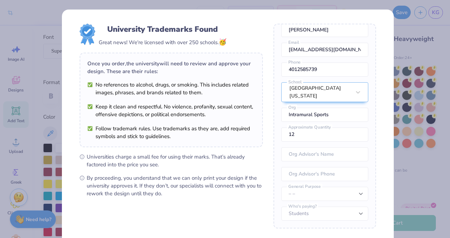
scroll to position [69, 0]
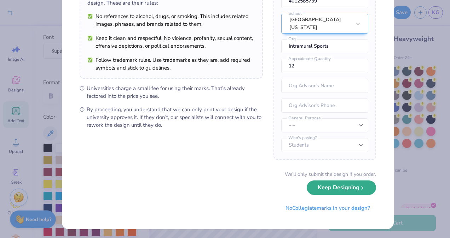
click at [332, 193] on button "Keep Designing" at bounding box center [340, 188] width 69 height 14
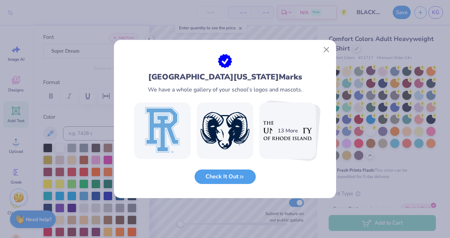
scroll to position [0, 0]
click at [324, 46] on button "Close" at bounding box center [326, 49] width 13 height 13
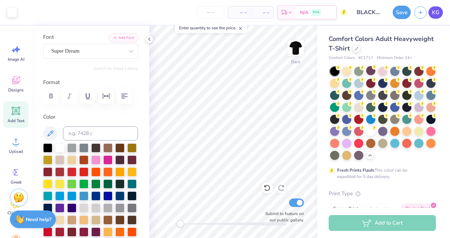
click at [428, 13] on link "KG" at bounding box center [435, 12] width 14 height 12
